Goal: Task Accomplishment & Management: Use online tool/utility

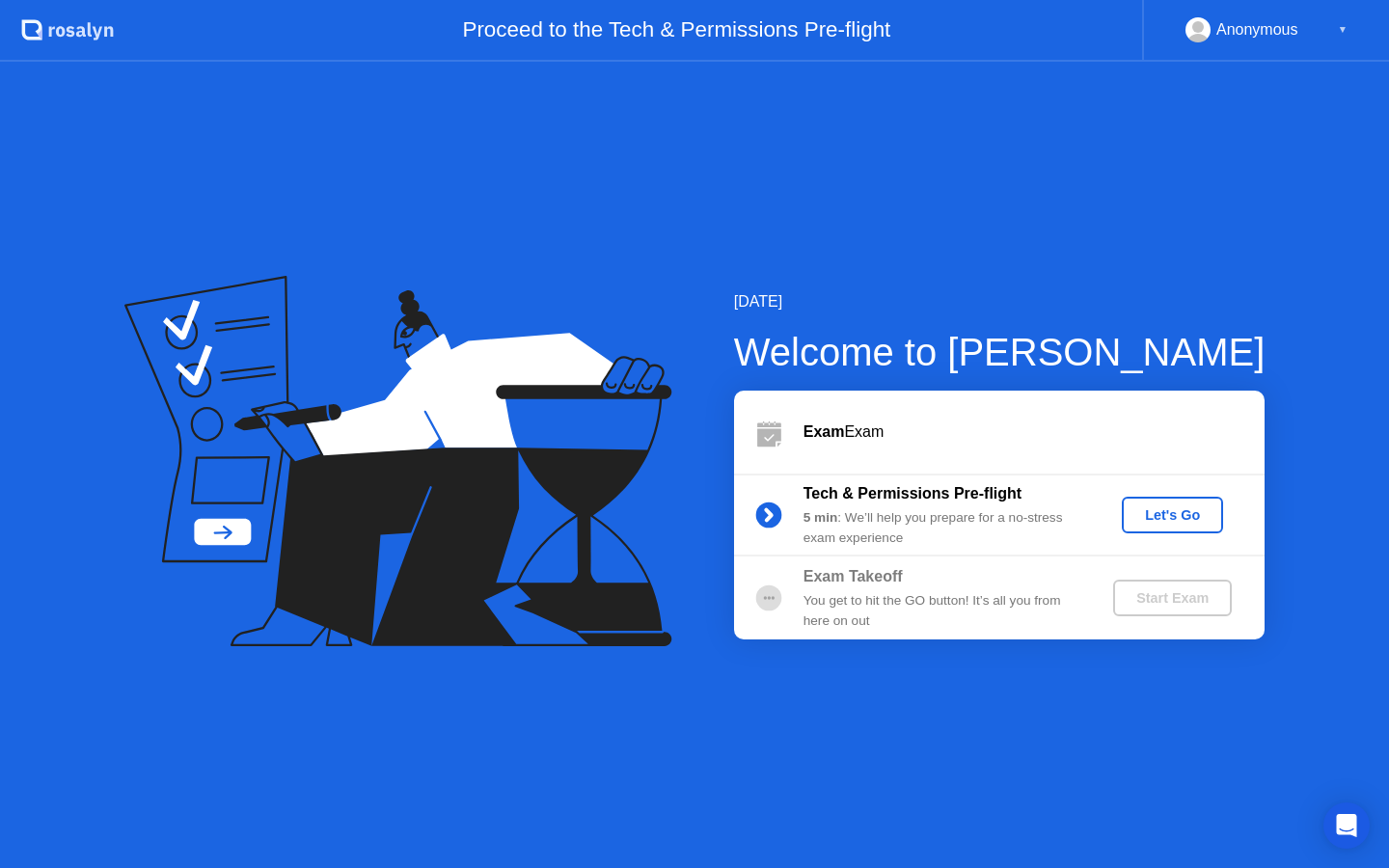
click at [1151, 523] on div "Let's Go" at bounding box center [1172, 514] width 86 height 15
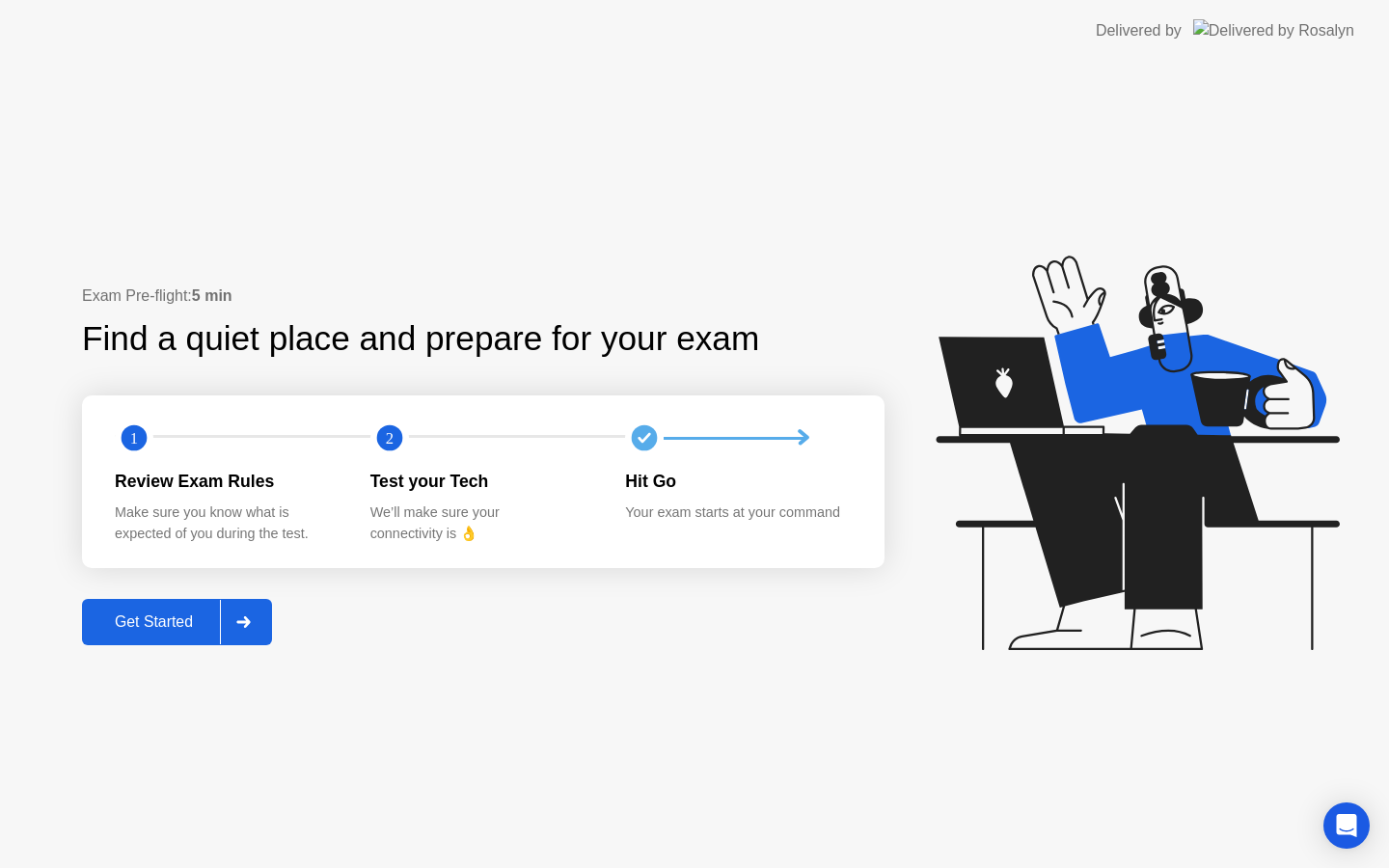
click at [190, 616] on div "Get Started" at bounding box center [154, 622] width 132 height 17
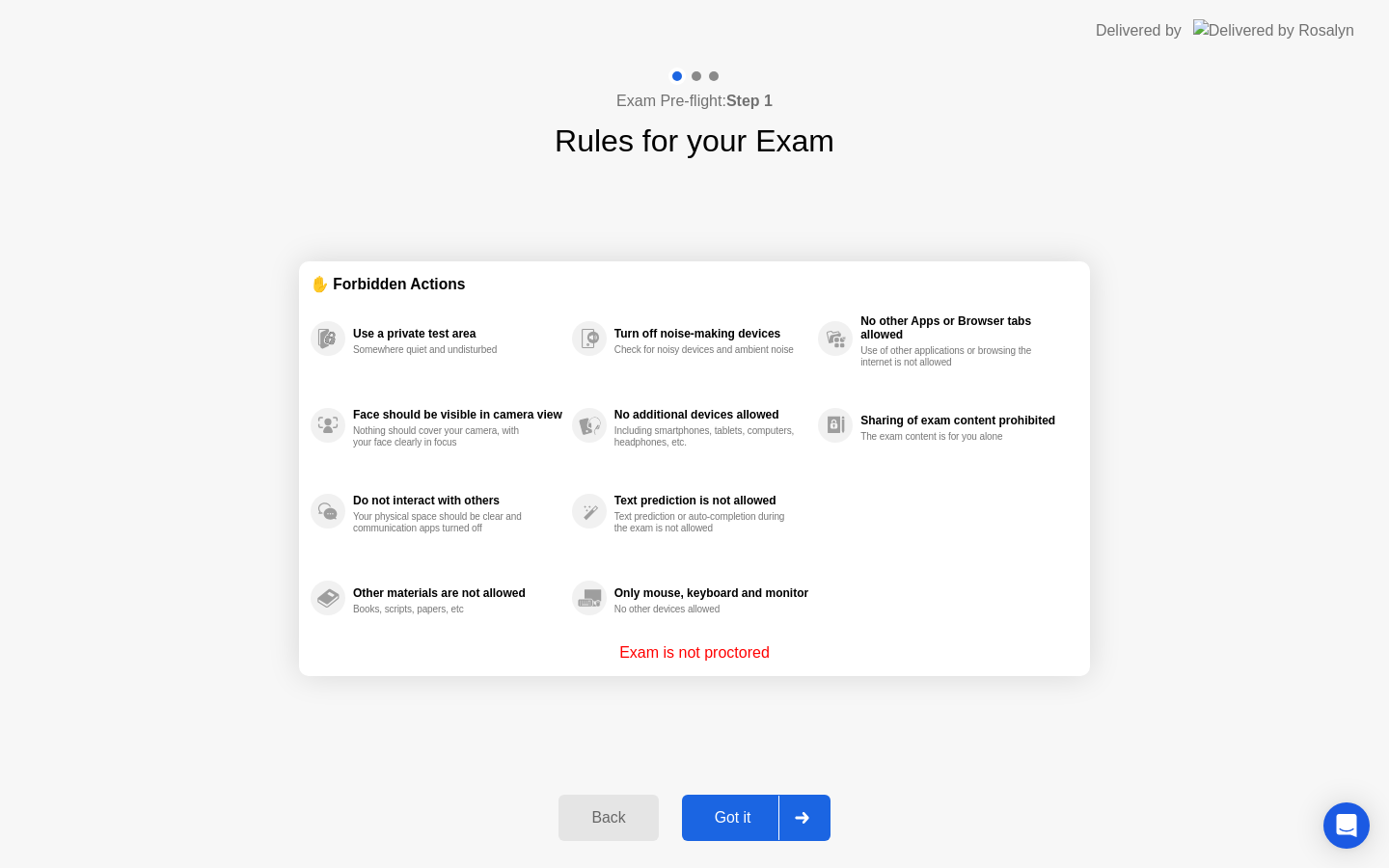
click at [745, 814] on div "Got it" at bounding box center [732, 817] width 91 height 17
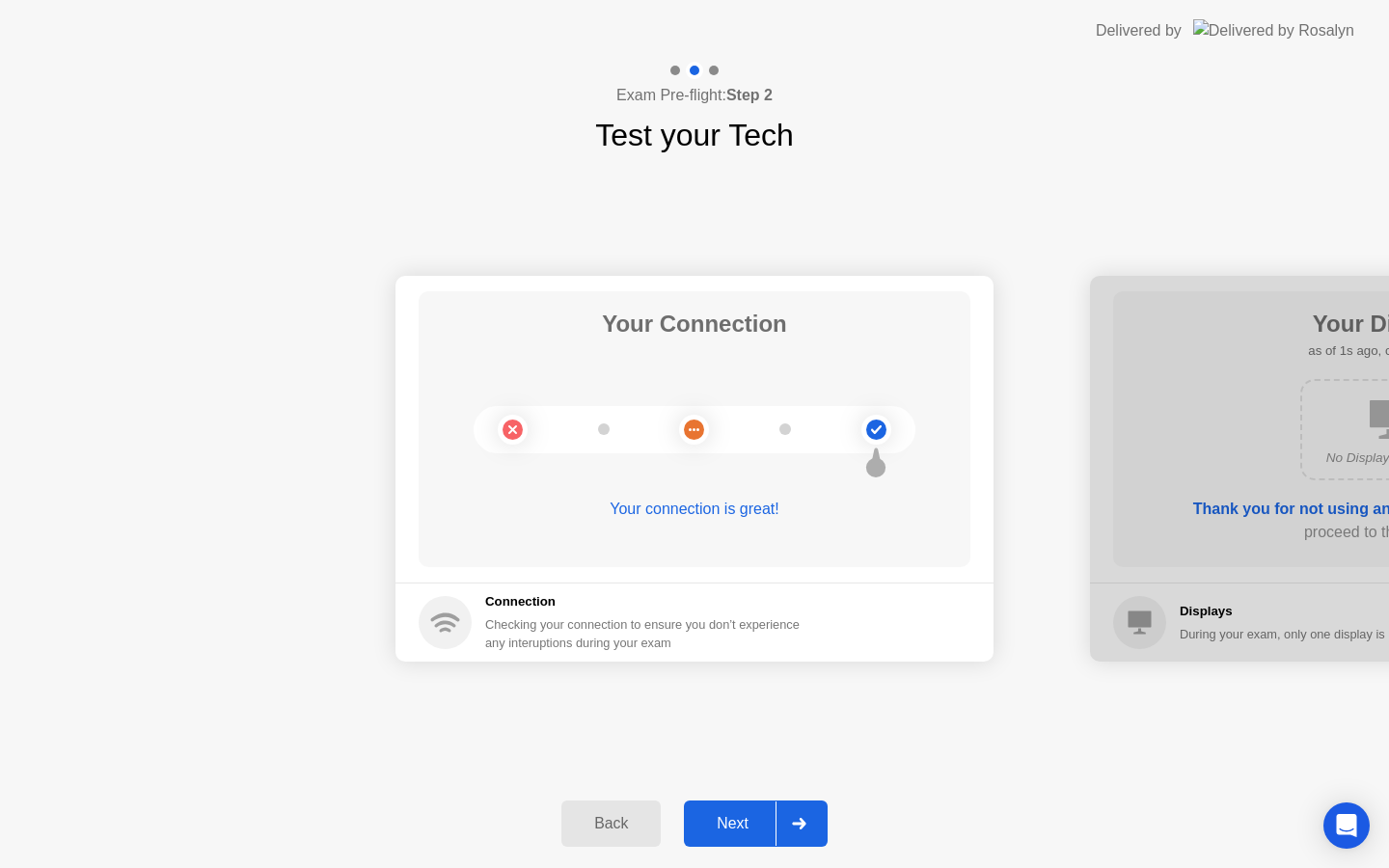
click at [745, 815] on div "Next" at bounding box center [732, 823] width 86 height 17
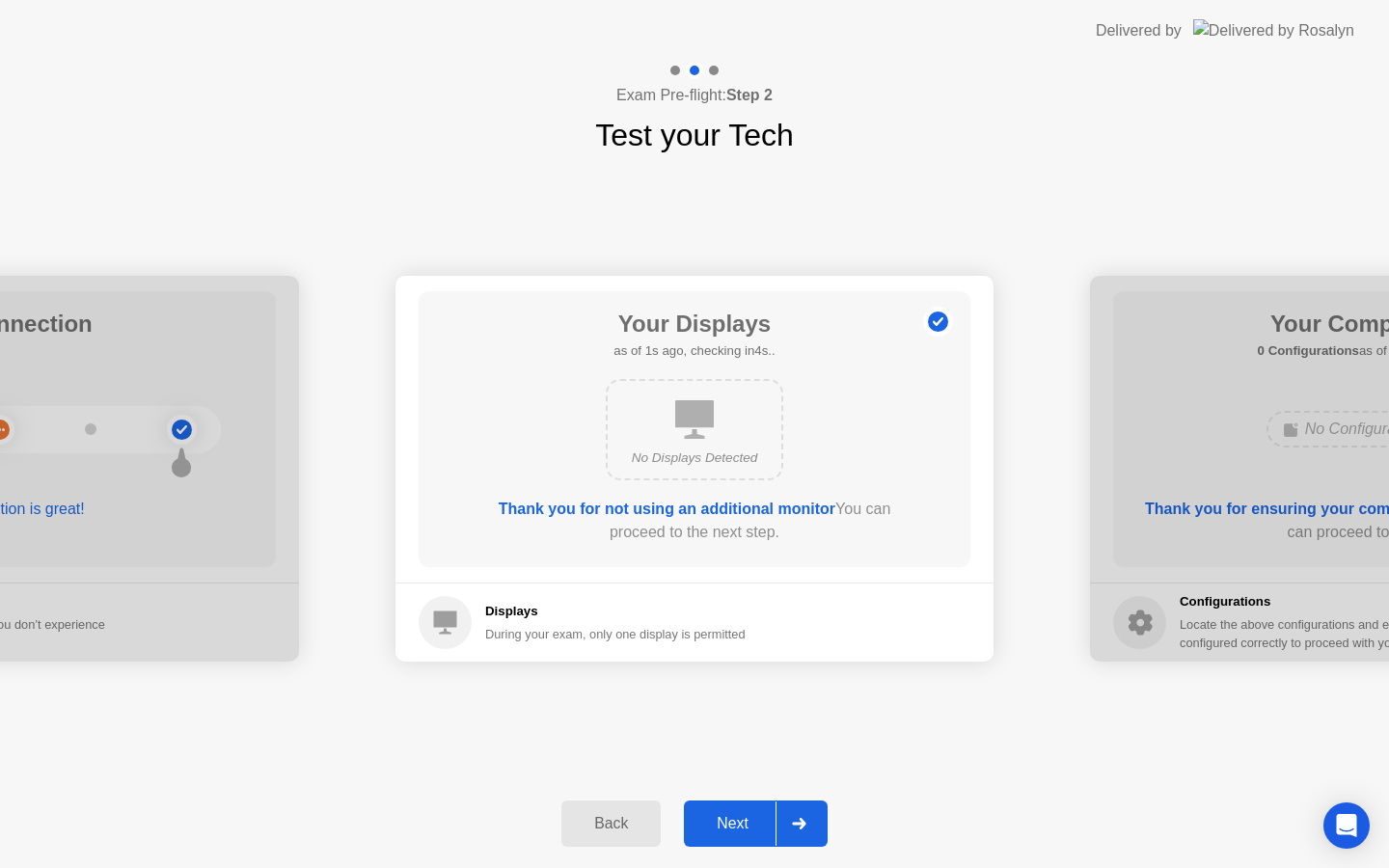
click at [745, 815] on div "Next" at bounding box center [732, 823] width 86 height 17
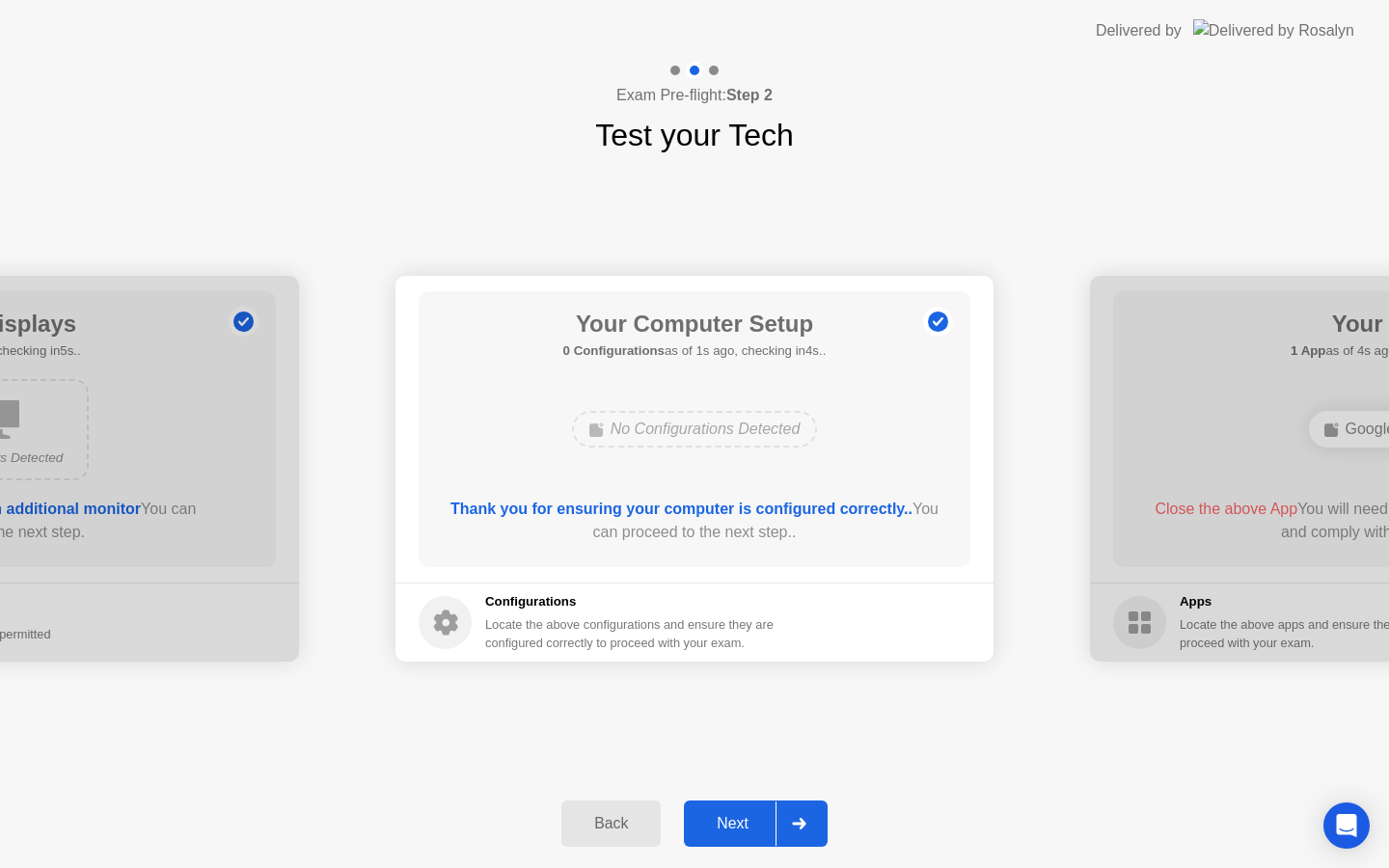
click at [745, 815] on div "Next" at bounding box center [732, 823] width 86 height 17
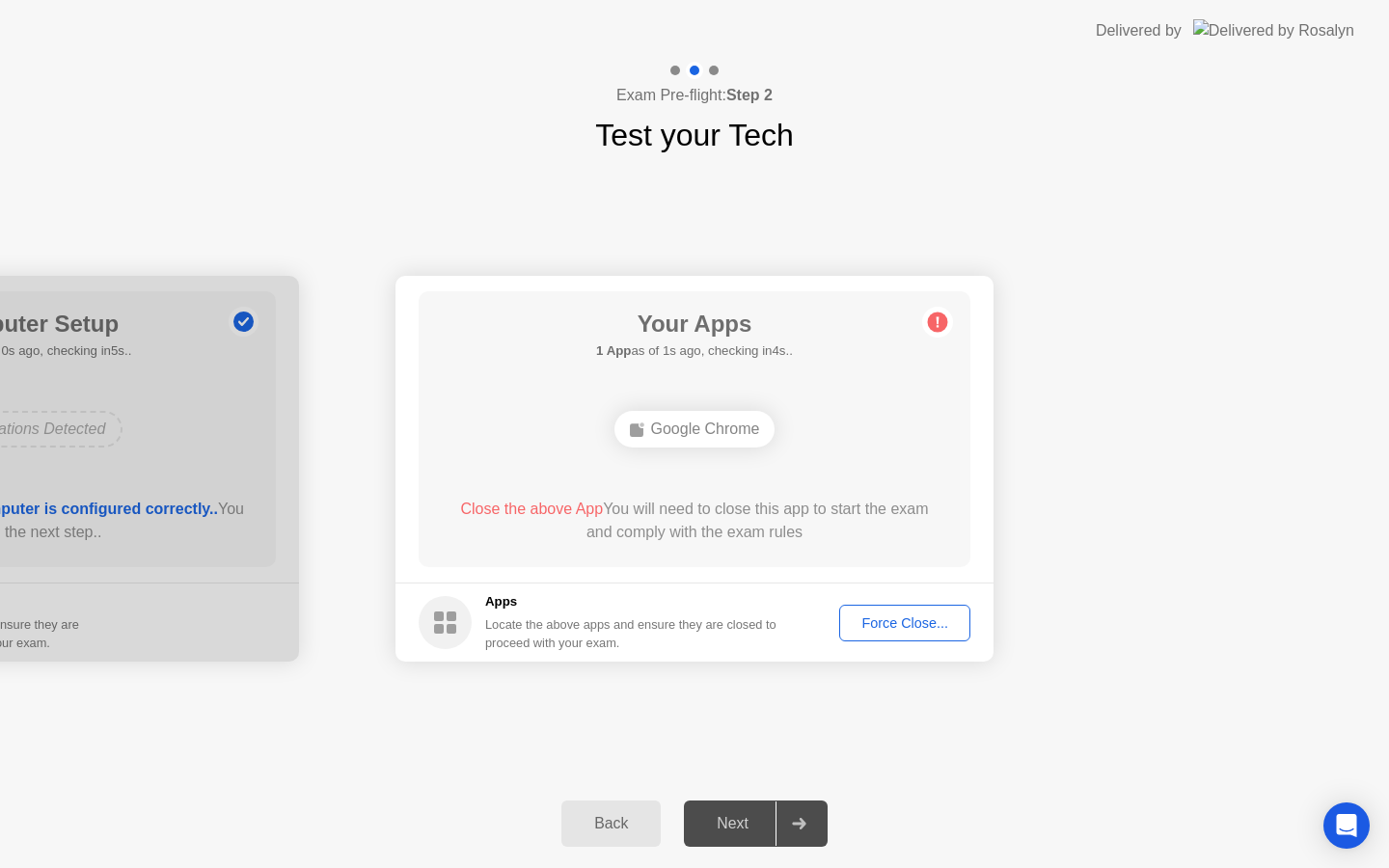
click at [890, 618] on div "Force Close..." at bounding box center [905, 623] width 118 height 15
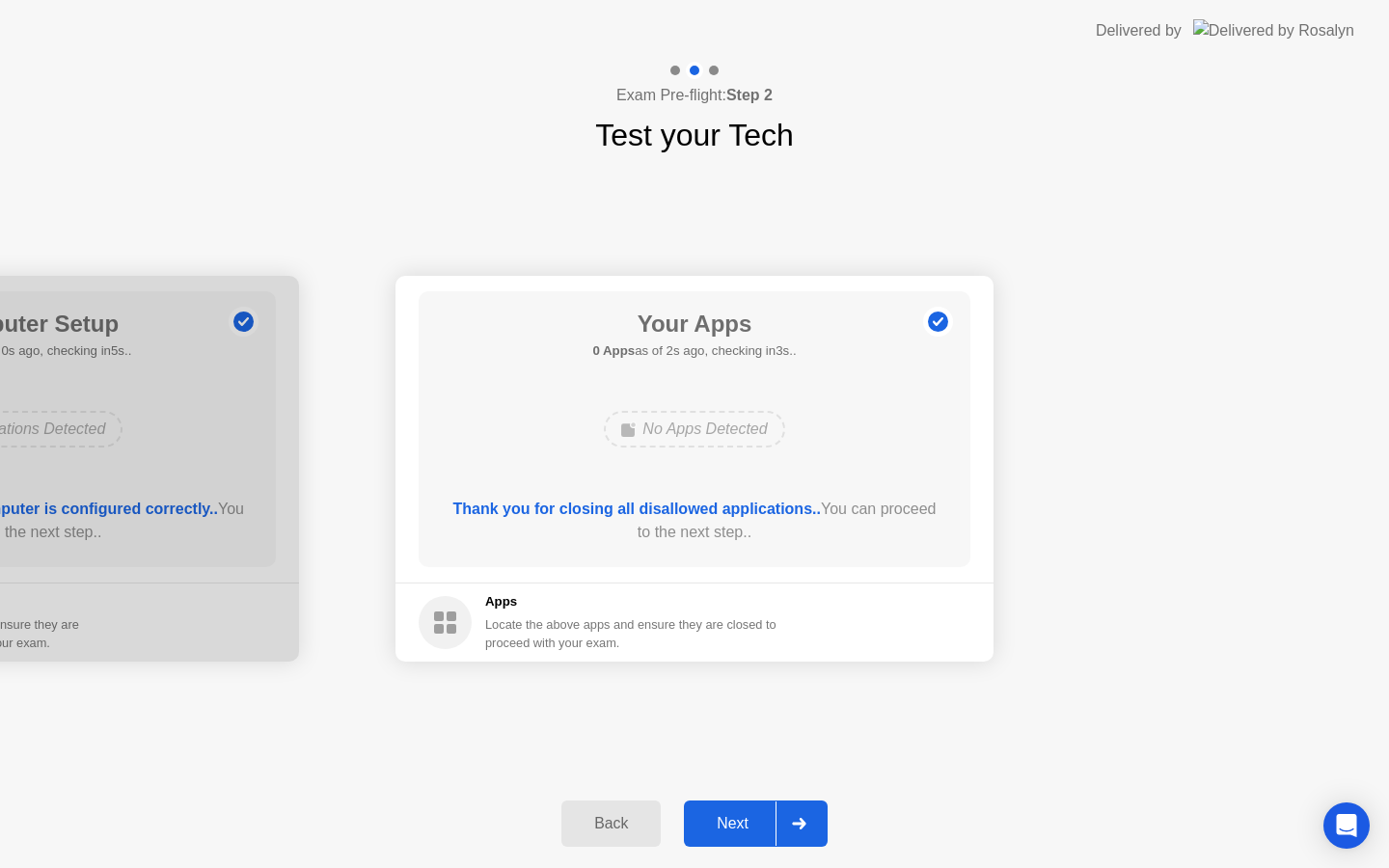
click at [742, 815] on div "Next" at bounding box center [732, 823] width 86 height 17
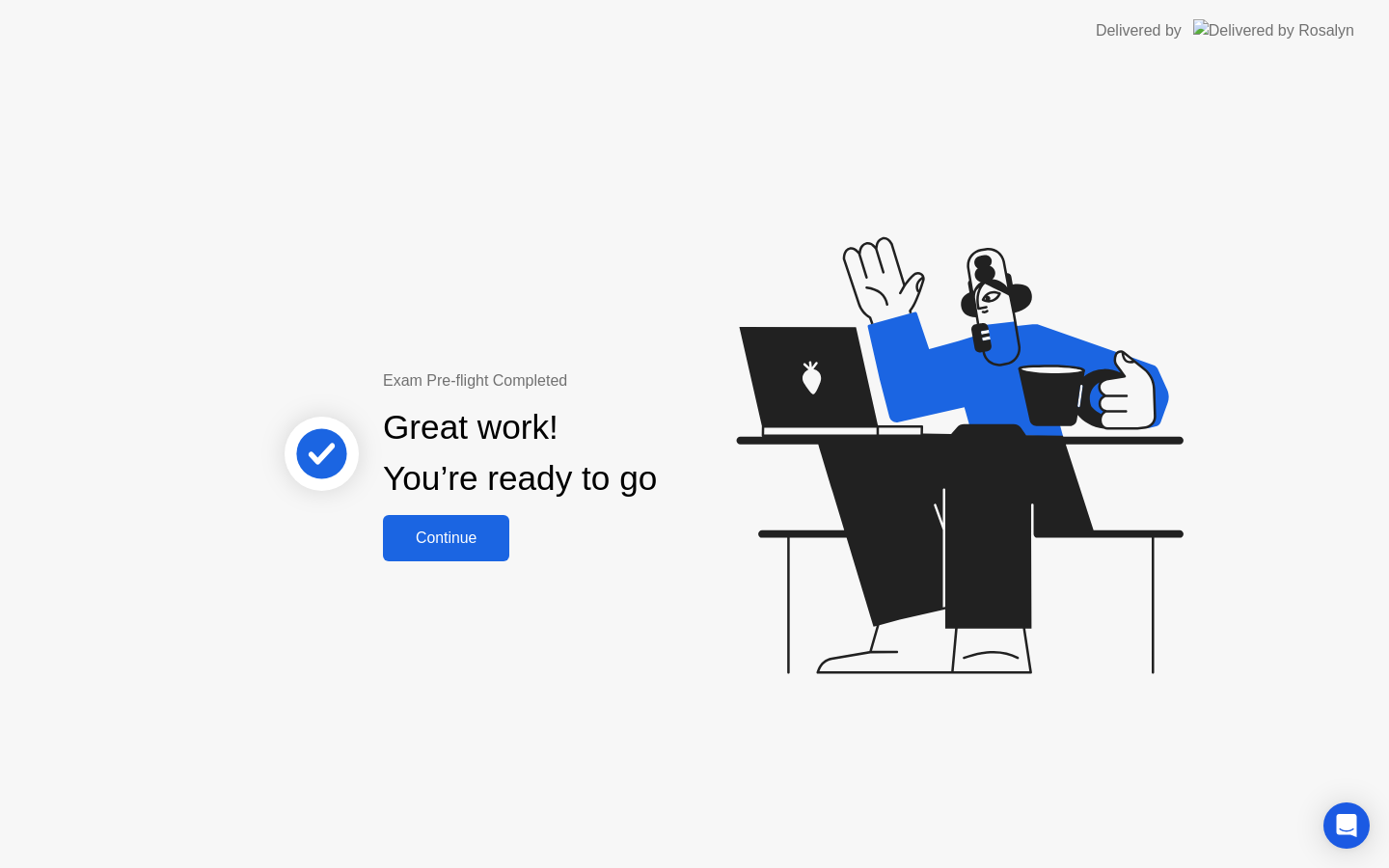
click at [460, 537] on div "Continue" at bounding box center [446, 538] width 115 height 17
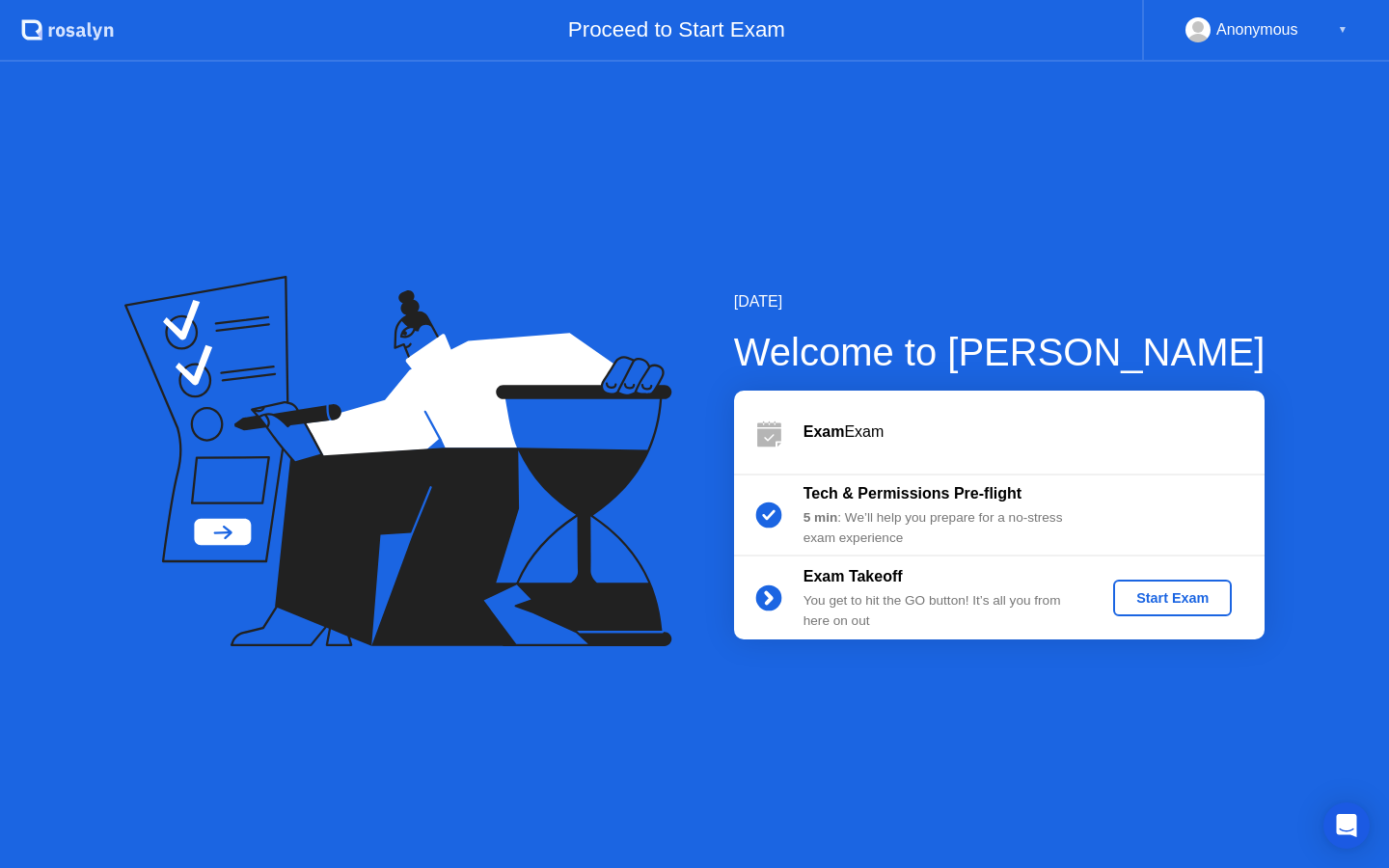
click at [1162, 606] on div "Start Exam" at bounding box center [1171, 598] width 103 height 15
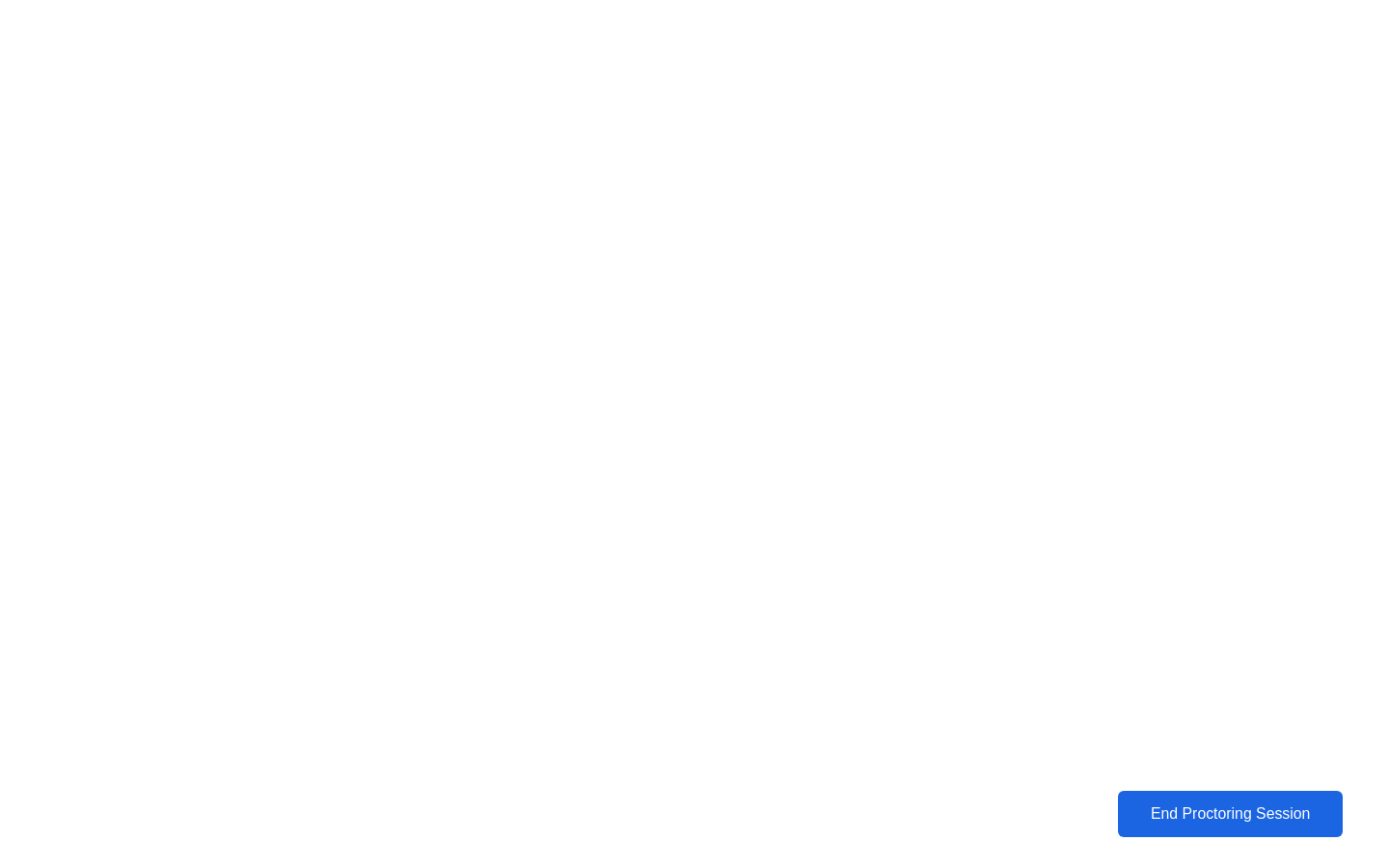
click at [1223, 816] on div "End Proctoring Session" at bounding box center [1230, 813] width 214 height 17
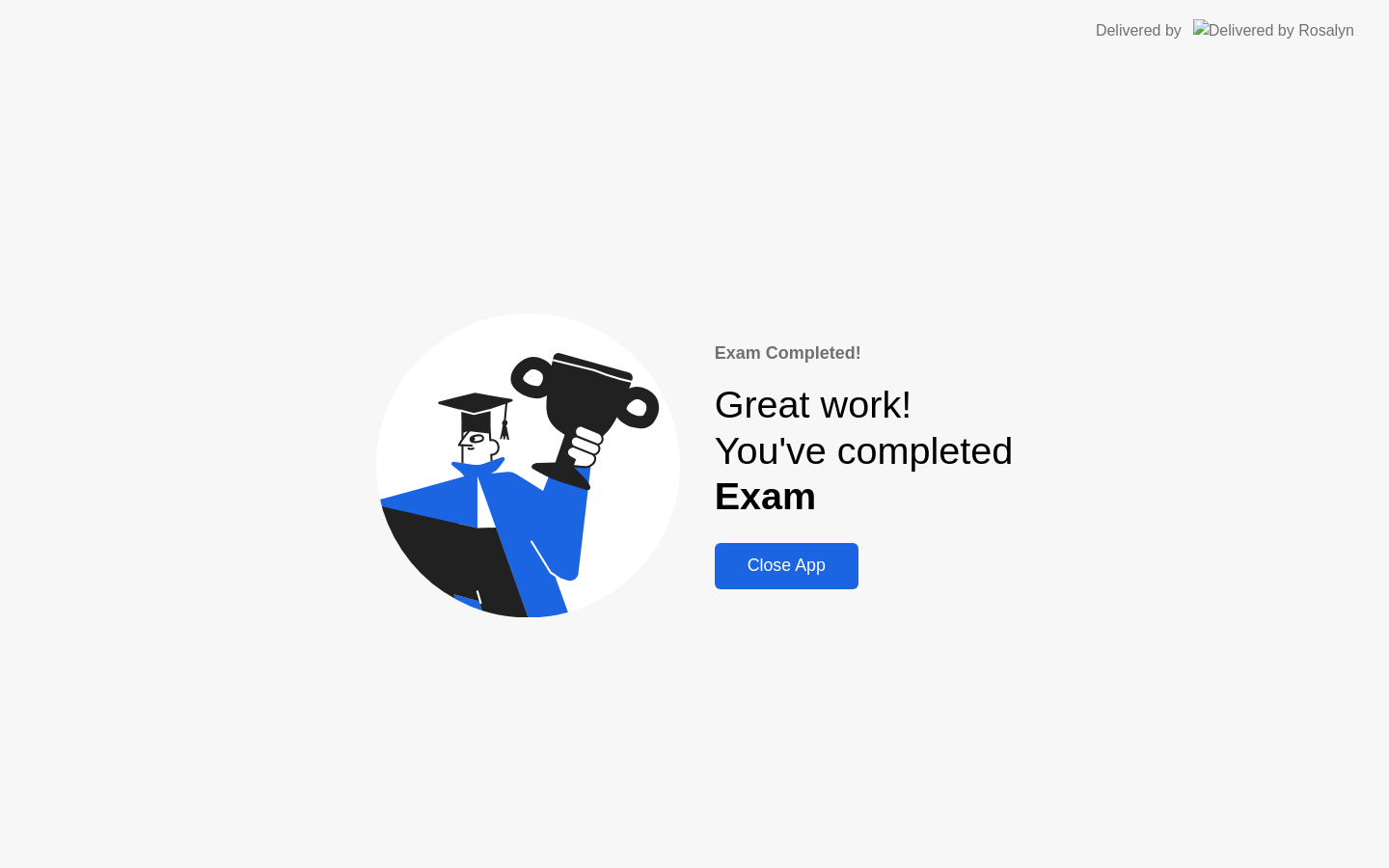
click at [780, 573] on div "Close App" at bounding box center [786, 566] width 132 height 20
